Goal: Task Accomplishment & Management: Use online tool/utility

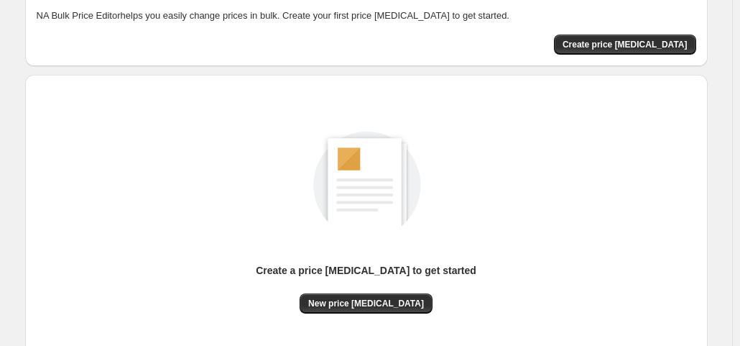
scroll to position [86, 0]
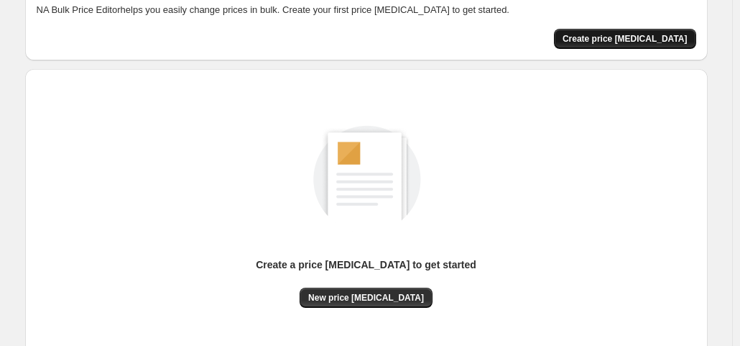
click at [629, 40] on span "Create price change job" at bounding box center [625, 38] width 125 height 11
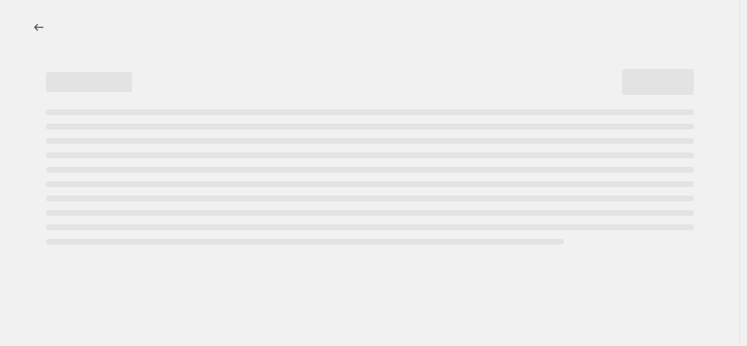
select select "percentage"
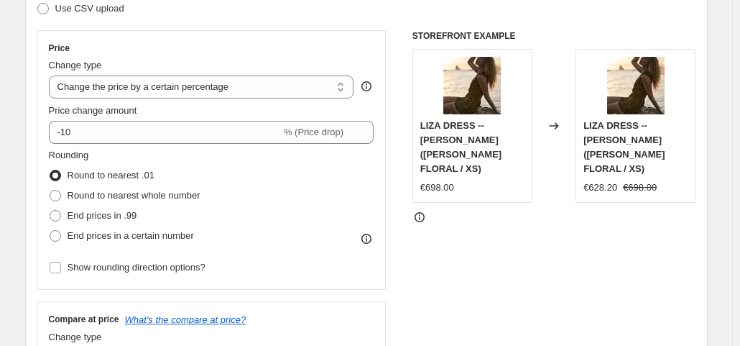
scroll to position [266, 0]
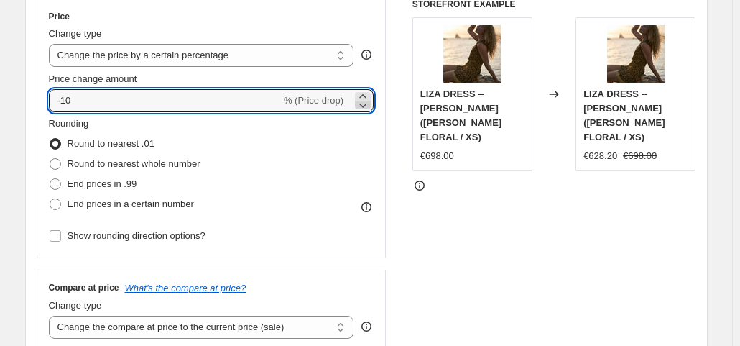
click at [367, 102] on icon at bounding box center [363, 105] width 14 height 14
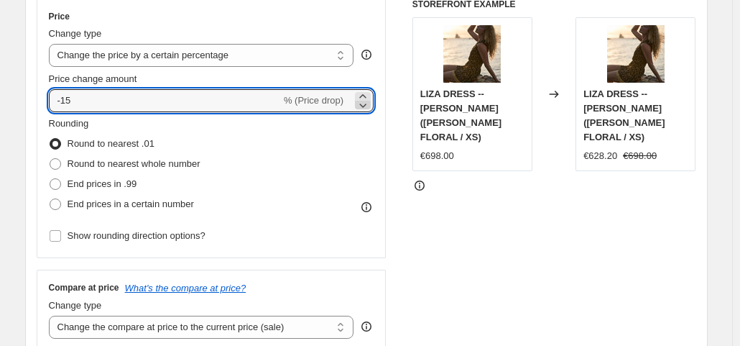
click at [367, 102] on icon at bounding box center [363, 105] width 14 height 14
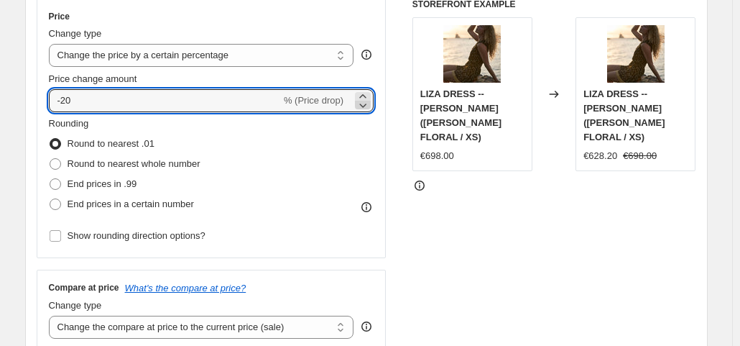
click at [367, 102] on icon at bounding box center [363, 105] width 14 height 14
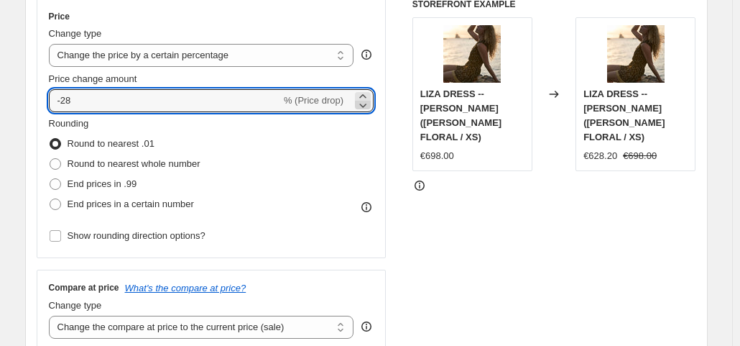
click at [367, 102] on icon at bounding box center [363, 105] width 14 height 14
type input "-2"
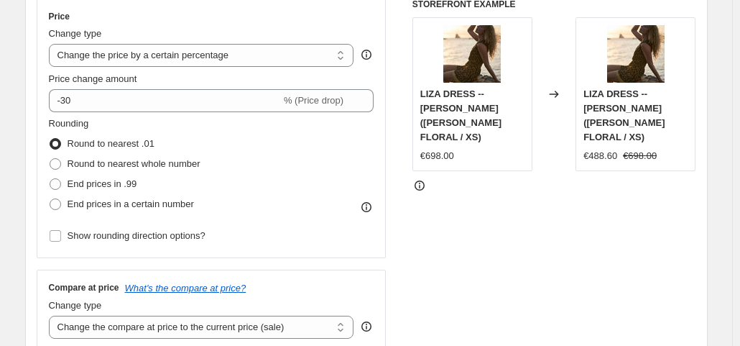
click at [538, 211] on div "STOREFRONT EXAMPLE LIZA DRESS -- JONI FLORAL (JONI FLORAL / XS) €698.00 Changed…" at bounding box center [555, 175] width 284 height 352
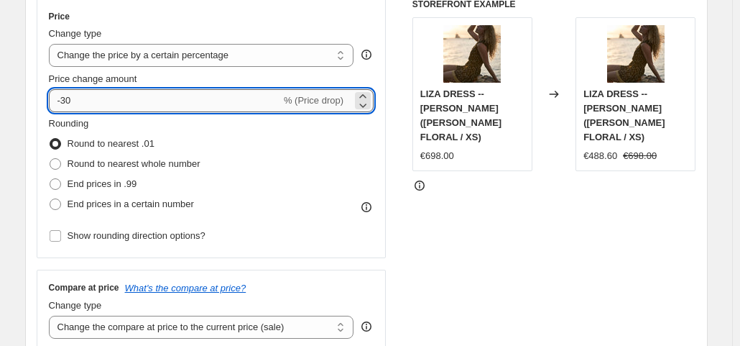
click at [200, 97] on input "-30" at bounding box center [165, 100] width 232 height 23
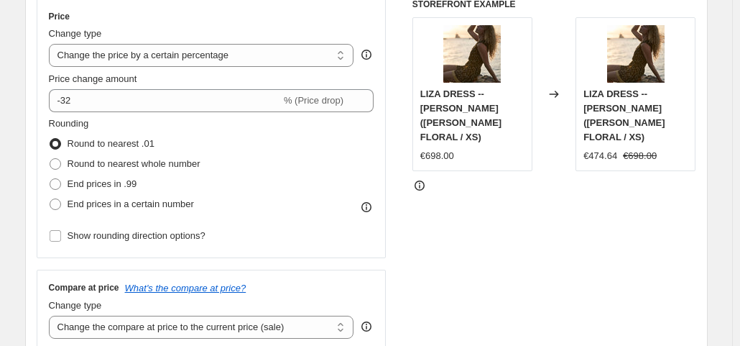
click at [487, 259] on div "STOREFRONT EXAMPLE LIZA DRESS -- JONI FLORAL (JONI FLORAL / XS) €698.00 Changed…" at bounding box center [555, 175] width 284 height 352
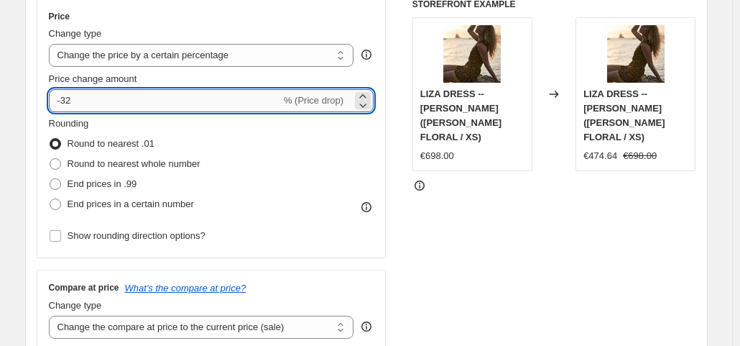
click at [133, 106] on input "-32" at bounding box center [165, 100] width 232 height 23
type input "-35"
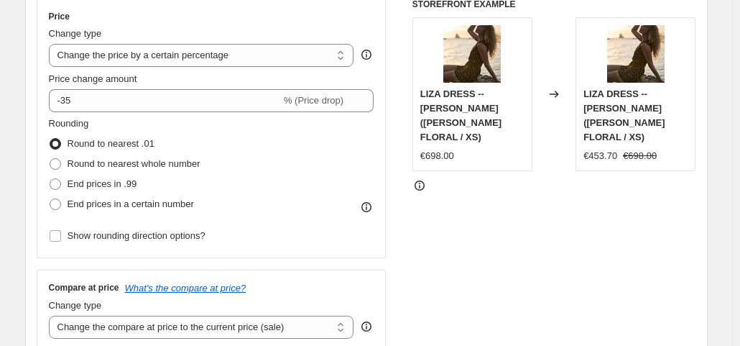
click at [504, 277] on div "STOREFRONT EXAMPLE LIZA DRESS -- JONI FLORAL (JONI FLORAL / XS) €698.00 Changed…" at bounding box center [555, 175] width 284 height 352
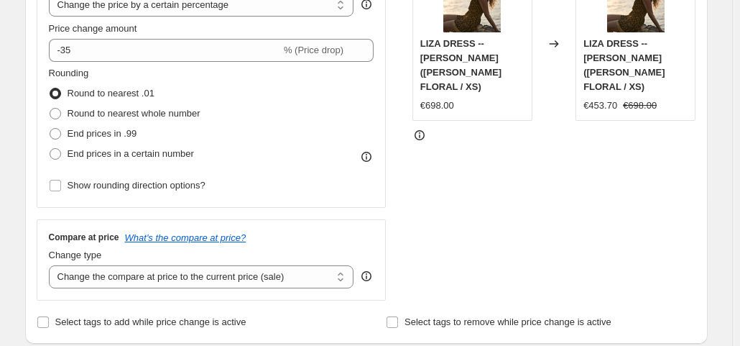
scroll to position [1087, 0]
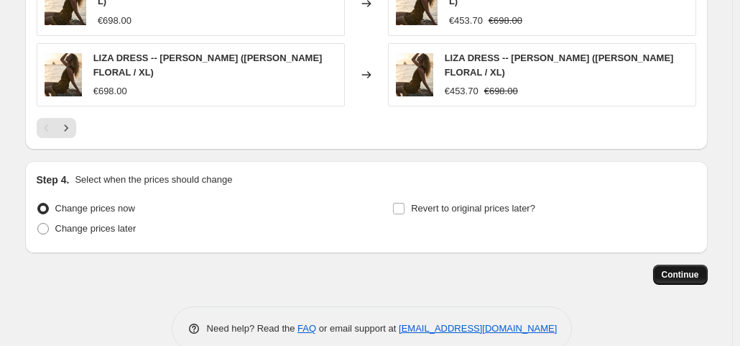
click at [696, 264] on button "Continue" at bounding box center [680, 274] width 55 height 20
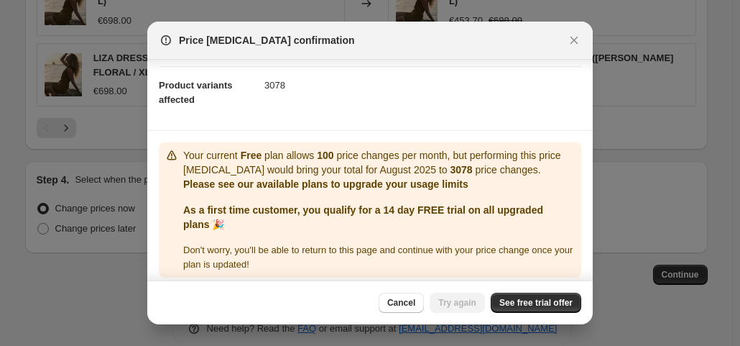
scroll to position [154, 0]
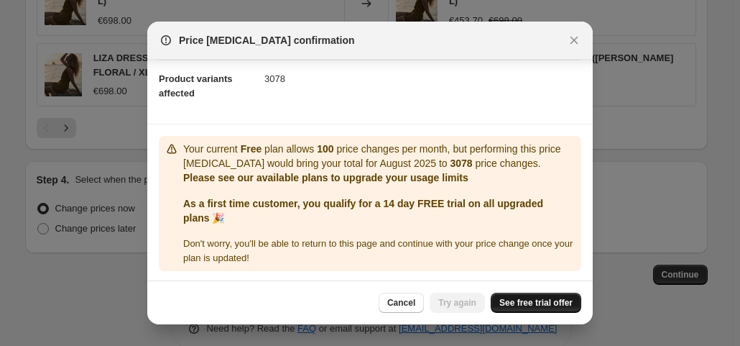
click at [539, 300] on span "See free trial offer" at bounding box center [536, 302] width 73 height 11
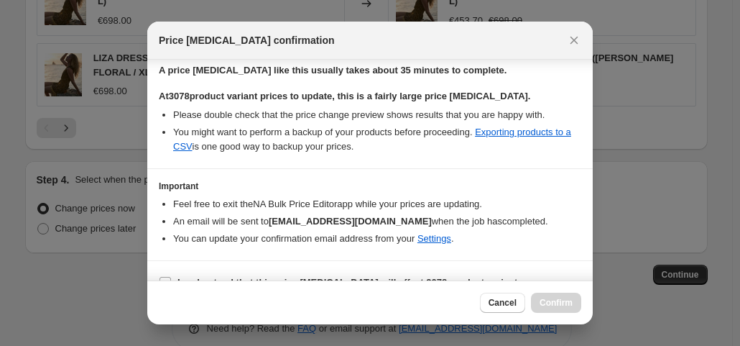
scroll to position [247, 0]
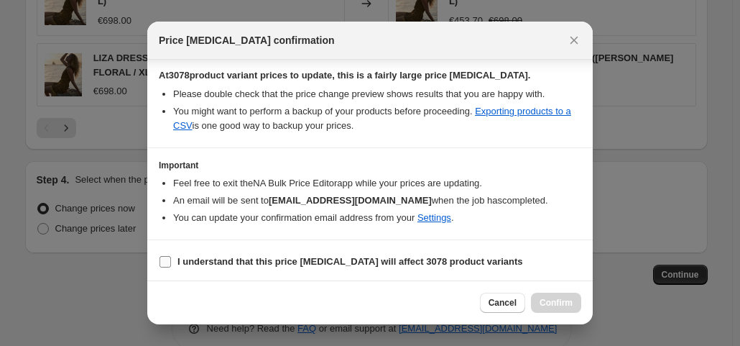
click at [321, 261] on b "I understand that this price change job will affect 3078 product variants" at bounding box center [351, 261] width 346 height 11
click at [171, 261] on input "I understand that this price change job will affect 3078 product variants" at bounding box center [165, 261] width 11 height 11
checkbox input "true"
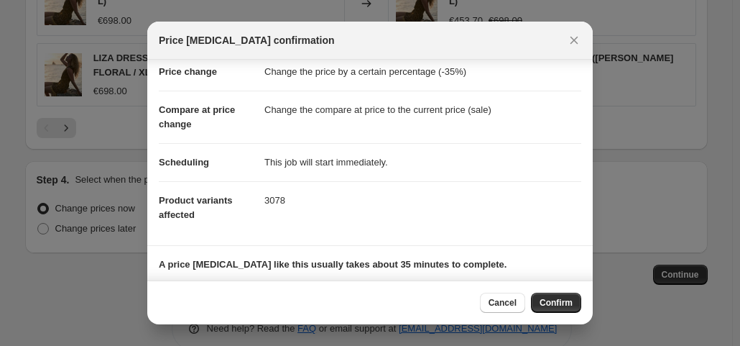
scroll to position [0, 0]
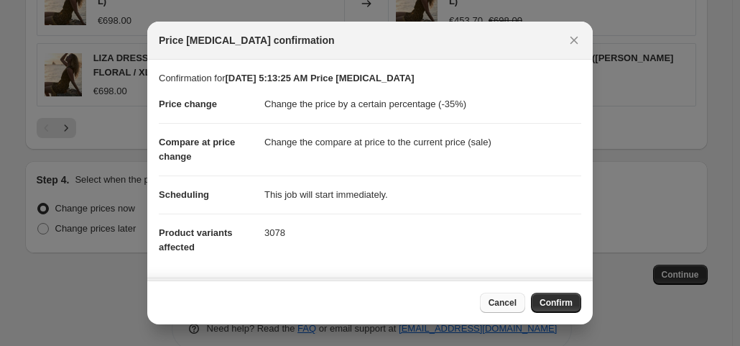
click at [512, 303] on span "Cancel" at bounding box center [503, 302] width 28 height 11
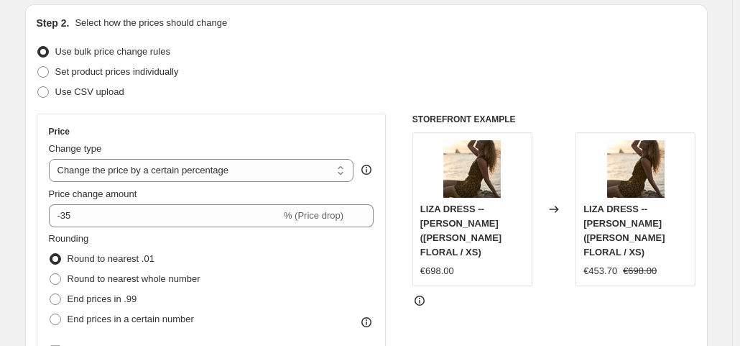
scroll to position [132, 0]
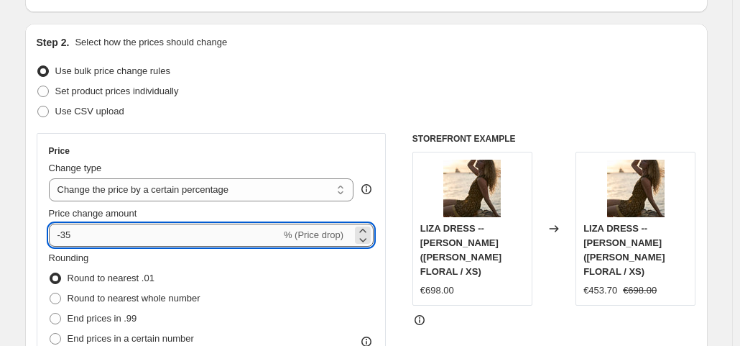
click at [220, 231] on input "-35" at bounding box center [165, 235] width 232 height 23
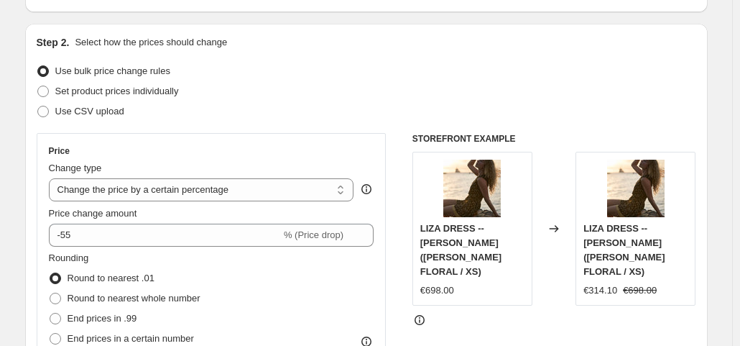
click at [548, 313] on div at bounding box center [555, 320] width 284 height 14
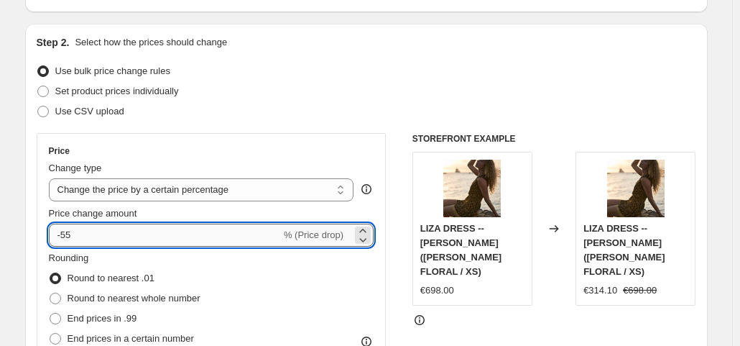
click at [203, 226] on input "-55" at bounding box center [165, 235] width 232 height 23
type input "-5"
type input "-33"
click at [517, 313] on div "STOREFRONT EXAMPLE LIZA DRESS -- JONI FLORAL (JONI FLORAL / XS) €698.00 Changed…" at bounding box center [555, 309] width 284 height 352
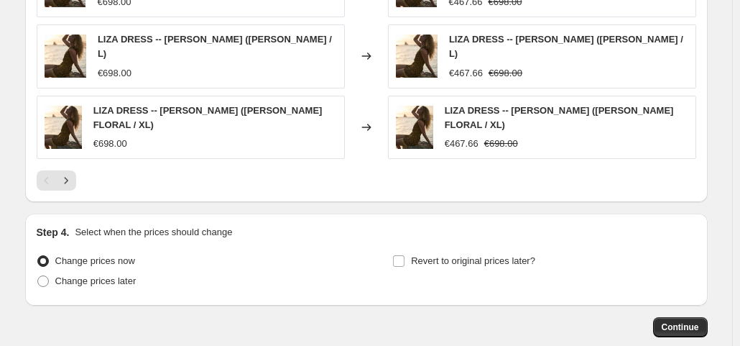
scroll to position [1087, 0]
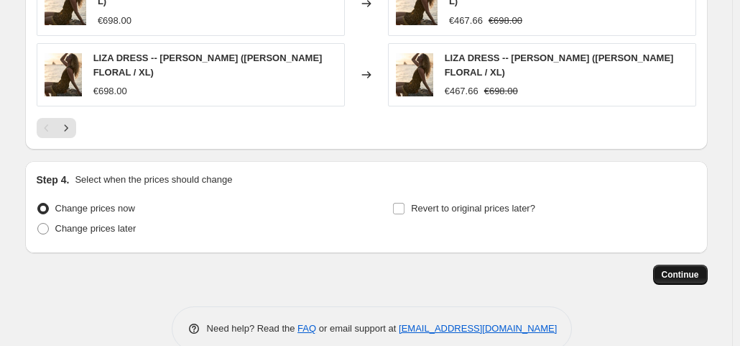
click at [683, 269] on span "Continue" at bounding box center [680, 274] width 37 height 11
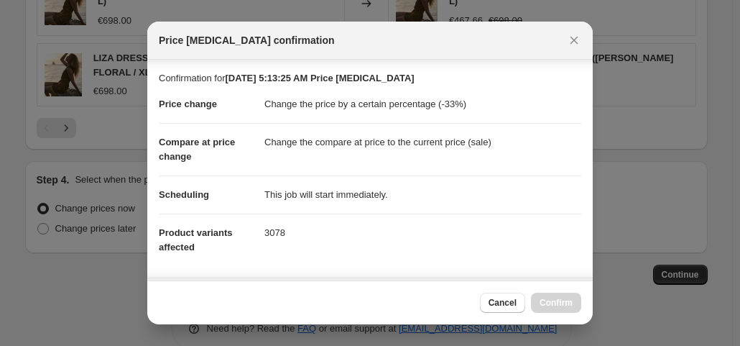
scroll to position [247, 0]
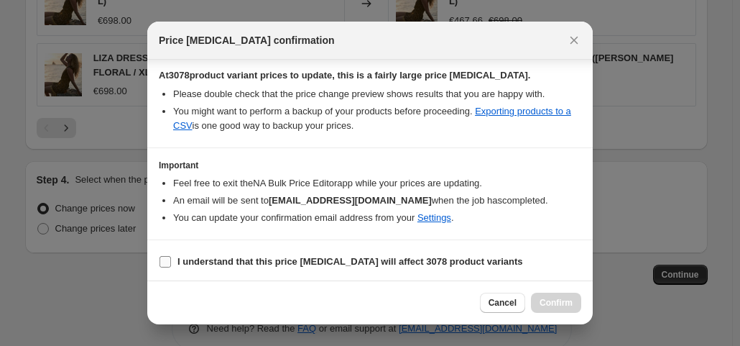
click at [342, 252] on label "I understand that this price change job will affect 3078 product variants" at bounding box center [341, 262] width 364 height 20
click at [171, 256] on input "I understand that this price change job will affect 3078 product variants" at bounding box center [165, 261] width 11 height 11
checkbox input "true"
click at [556, 306] on span "Confirm" at bounding box center [556, 302] width 33 height 11
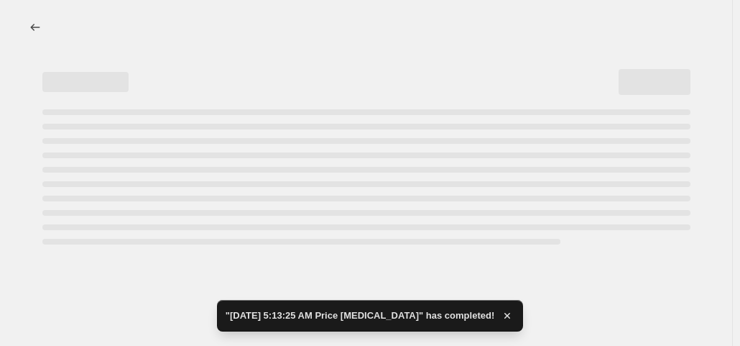
select select "percentage"
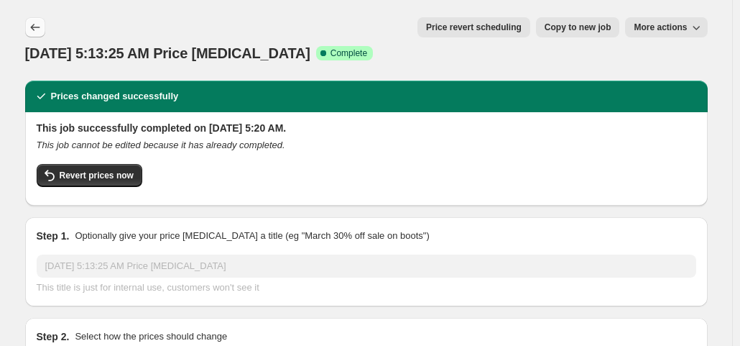
click at [41, 35] on button "Price change jobs" at bounding box center [35, 27] width 20 height 20
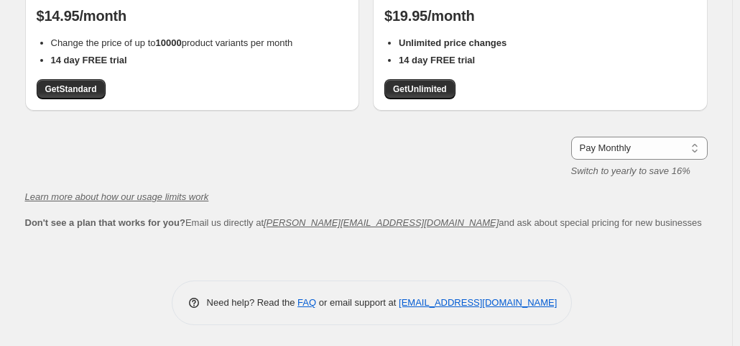
scroll to position [332, 0]
click at [62, 91] on span "Get Standard" at bounding box center [71, 88] width 52 height 11
